Goal: Task Accomplishment & Management: Manage account settings

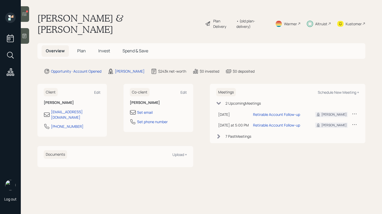
click at [105, 45] on h5 "Invest" at bounding box center [104, 50] width 20 height 11
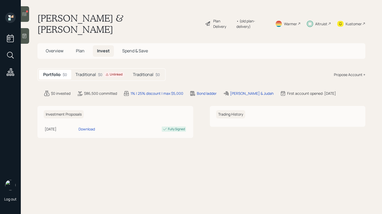
click at [106, 73] on icon at bounding box center [107, 74] width 3 height 3
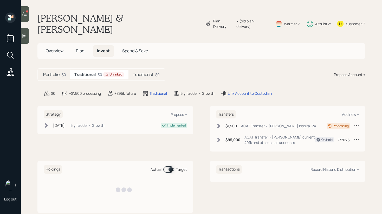
click at [142, 72] on h5 "Traditional" at bounding box center [143, 74] width 21 height 5
